Goal: Information Seeking & Learning: Compare options

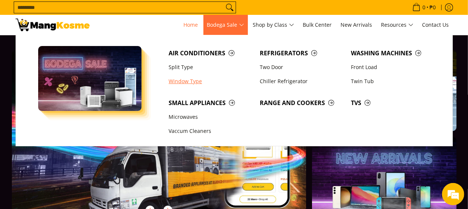
click at [189, 83] on link "Window Type" at bounding box center [210, 81] width 91 height 14
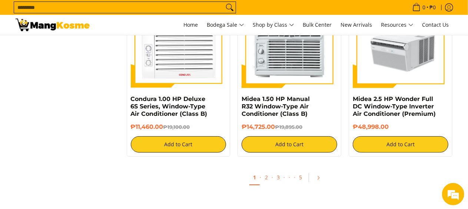
scroll to position [1445, 0]
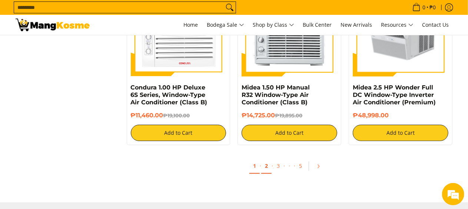
click at [266, 170] on link "2" at bounding box center [266, 165] width 10 height 15
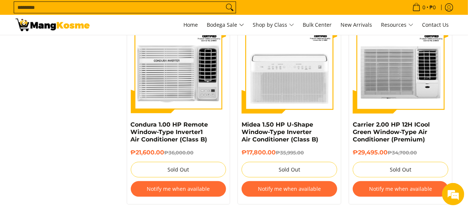
scroll to position [1631, 0]
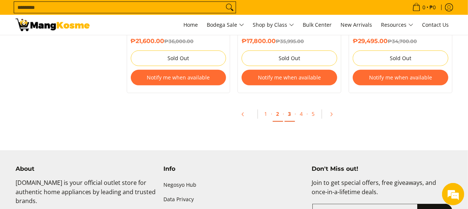
click at [292, 115] on link "3" at bounding box center [290, 113] width 10 height 15
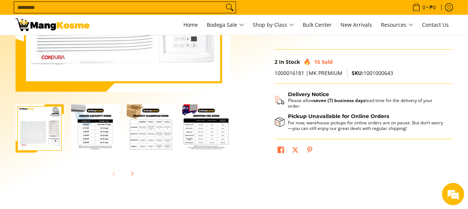
scroll to position [222, 0]
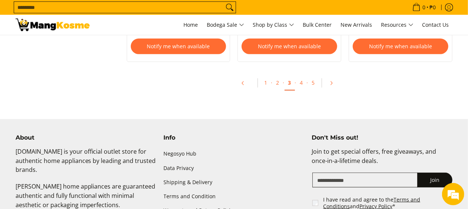
scroll to position [1668, 0]
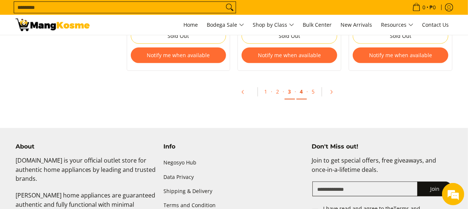
click at [301, 92] on link "4" at bounding box center [301, 91] width 10 height 15
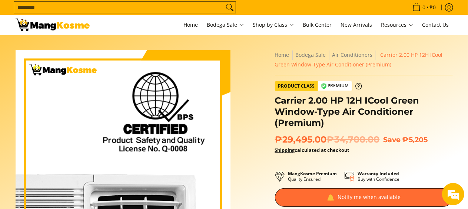
scroll to position [74, 0]
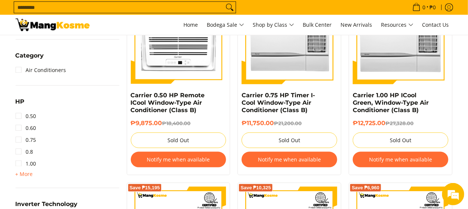
scroll to position [408, 0]
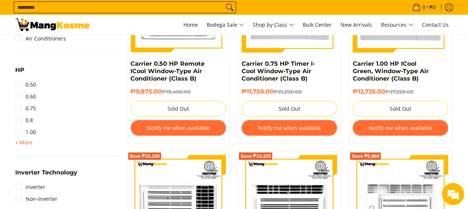
click at [30, 142] on span "+ More" at bounding box center [24, 142] width 17 height 6
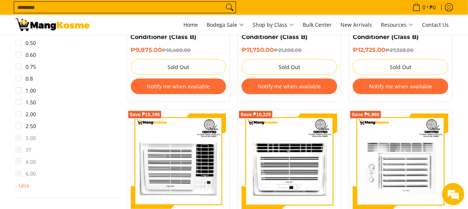
scroll to position [482, 0]
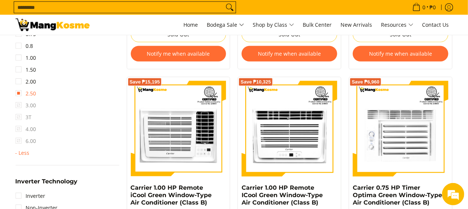
click at [17, 94] on link "2.50" at bounding box center [26, 93] width 21 height 12
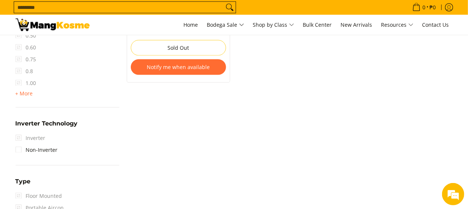
scroll to position [504, 0]
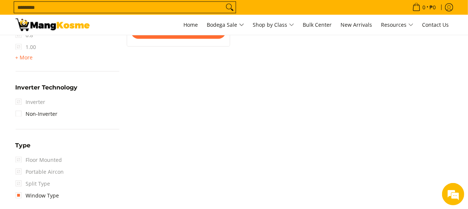
click at [17, 103] on span "Inverter" at bounding box center [31, 102] width 30 height 12
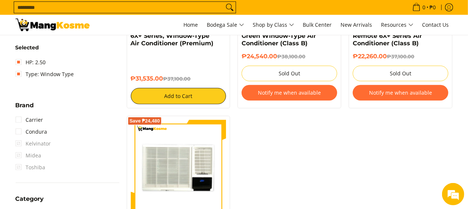
scroll to position [171, 0]
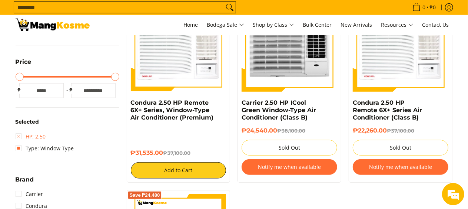
click at [18, 136] on link "HP: 2.50" at bounding box center [31, 136] width 30 height 12
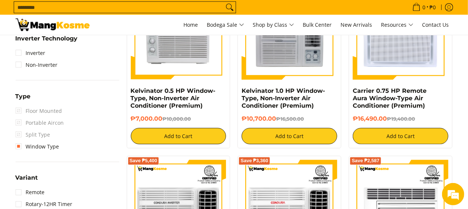
scroll to position [504, 0]
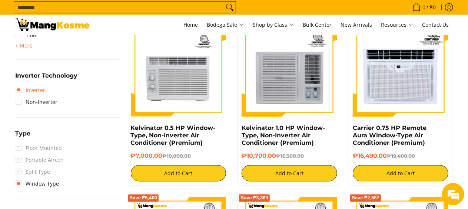
click at [19, 91] on link "Inverter" at bounding box center [31, 90] width 30 height 12
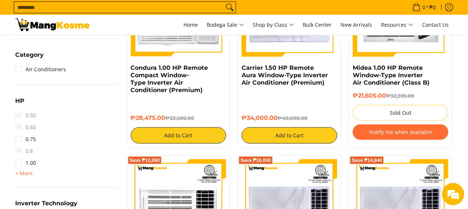
scroll to position [430, 0]
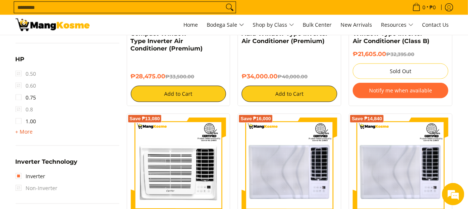
click at [27, 135] on span "+ More - Less" at bounding box center [24, 131] width 17 height 9
click at [21, 133] on link "1.50" at bounding box center [26, 133] width 21 height 12
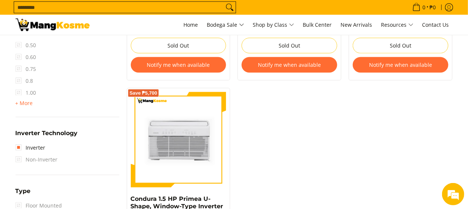
scroll to position [504, 0]
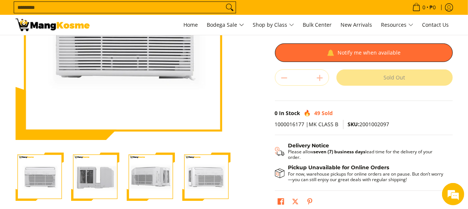
scroll to position [185, 0]
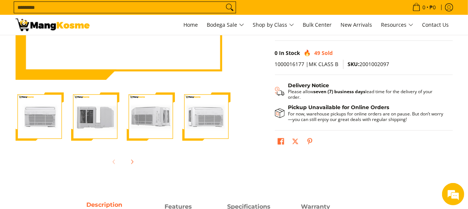
click at [74, 118] on img "condura-primea-u-shape-window-type-aircon-back-view-mang-kosme" at bounding box center [95, 116] width 48 height 48
click at [86, 117] on img "condura-primea-u-shape-window-type-aircon-back-view-mang-kosme" at bounding box center [95, 116] width 48 height 48
click at [145, 120] on img "Condura 1.5 HP Primea U-Shape, Window-Type Inverter Air Conditioner (Class B)-3" at bounding box center [151, 116] width 48 height 48
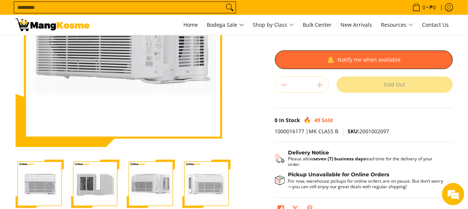
scroll to position [148, 0]
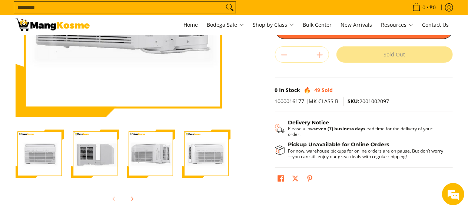
click at [159, 162] on img "Condura 1.5 HP Primea U-Shape, Window-Type Inverter Air Conditioner (Class B)-3" at bounding box center [151, 153] width 48 height 48
click at [200, 153] on img "Condura 1.5 HP Primea U-Shape, Window-Type Inverter Air Conditioner (Class B)-4" at bounding box center [206, 153] width 48 height 48
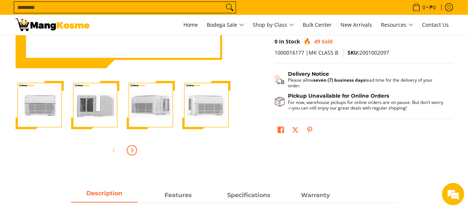
scroll to position [185, 0]
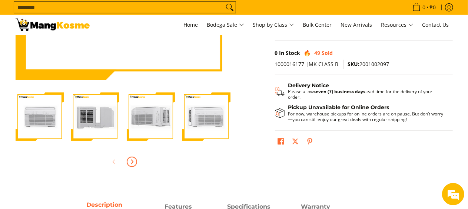
click at [136, 163] on span "Next" at bounding box center [131, 161] width 9 height 9
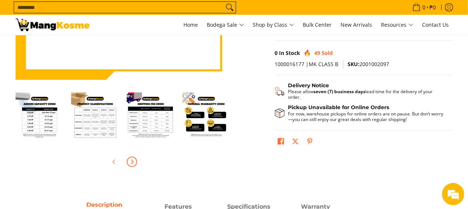
scroll to position [37, 0]
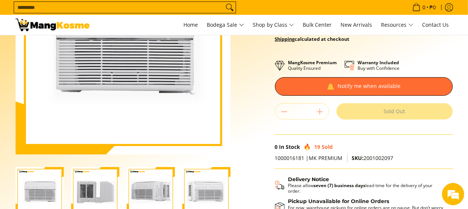
scroll to position [111, 0]
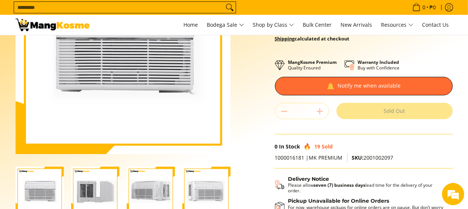
click at [96, 182] on img "condura-primea-u-shape-window-type-aircon-back-view-mang-kosme" at bounding box center [95, 190] width 48 height 48
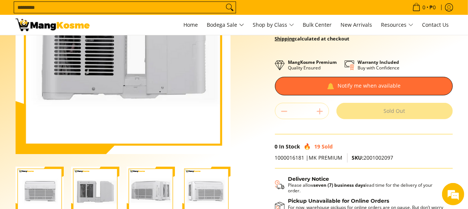
click at [43, 190] on img "Condura 1.5 HP Primea U-Shape, Window-Type Inverter Air Conditioner (Premium)-1" at bounding box center [40, 190] width 48 height 48
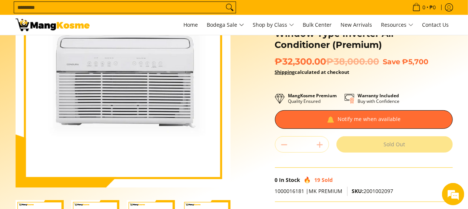
scroll to position [37, 0]
